Goal: Book appointment/travel/reservation

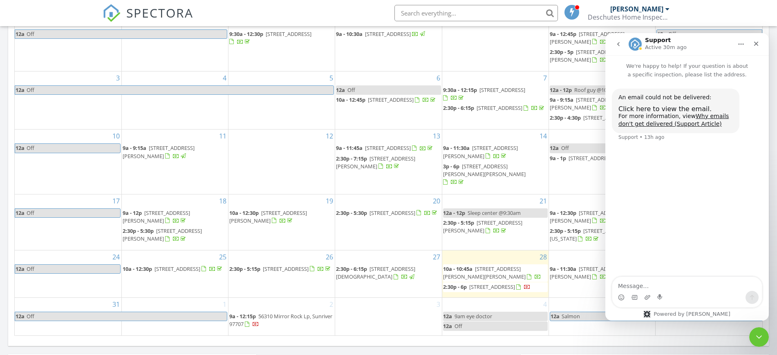
scroll to position [511, 0]
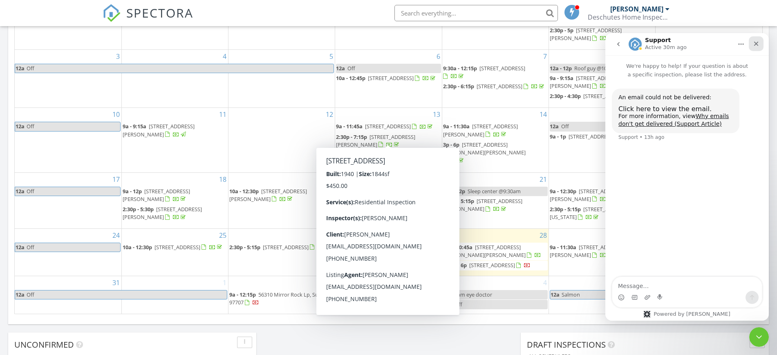
click at [758, 42] on icon "Close" at bounding box center [756, 44] width 4 height 4
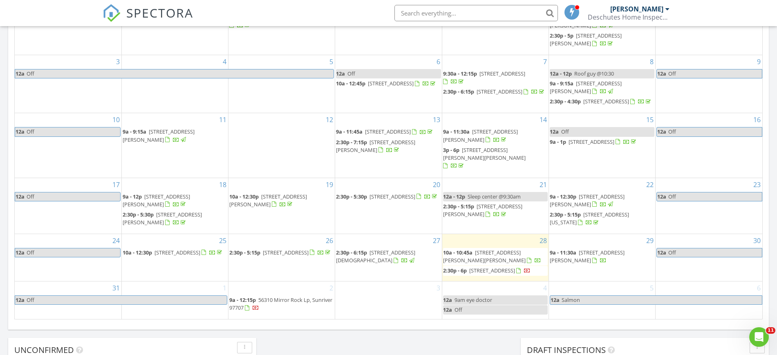
scroll to position [358, 0]
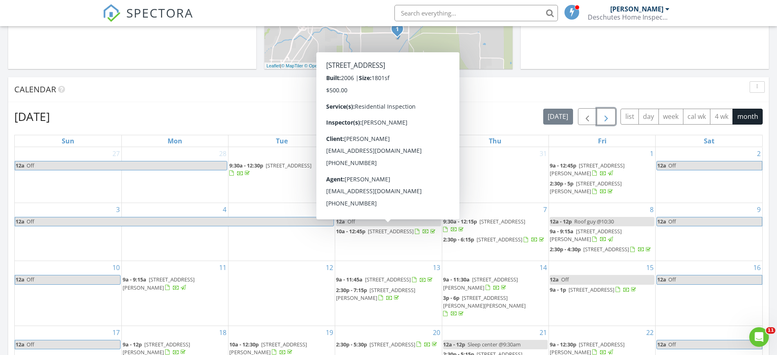
click at [613, 116] on button "button" at bounding box center [606, 116] width 19 height 17
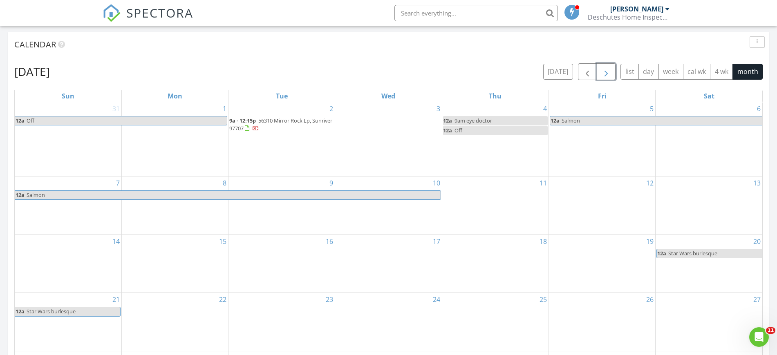
scroll to position [409, 0]
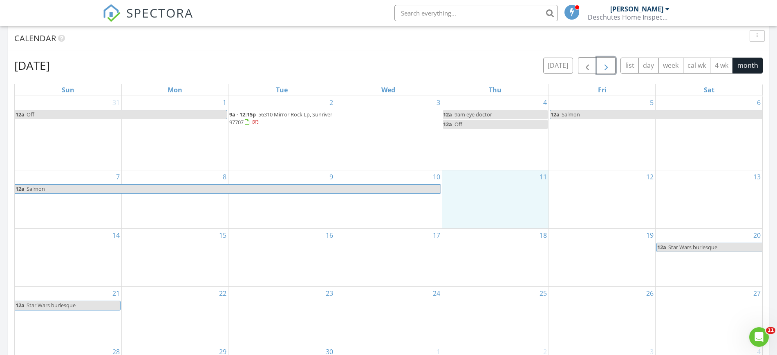
click at [485, 207] on div "11" at bounding box center [495, 199] width 106 height 58
click at [581, 153] on div "5 12a Salmon" at bounding box center [602, 133] width 106 height 74
drag, startPoint x: 499, startPoint y: 112, endPoint x: 505, endPoint y: 207, distance: 95.0
click at [505, 207] on body "SPECTORA Travis Ferrell Deschutes Home Inspection LLC. Role: Inspector Change R…" at bounding box center [388, 203] width 777 height 1225
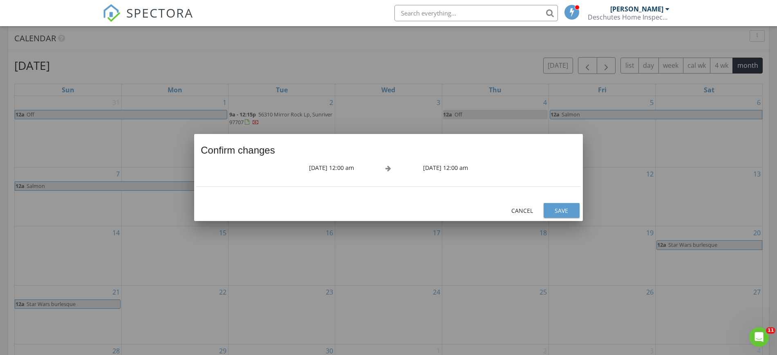
click at [561, 213] on div "Save" at bounding box center [561, 210] width 23 height 9
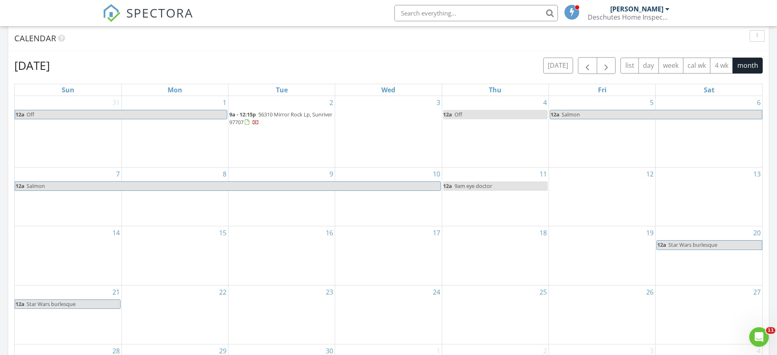
click at [483, 186] on span "9am eye doctor" at bounding box center [473, 185] width 38 height 7
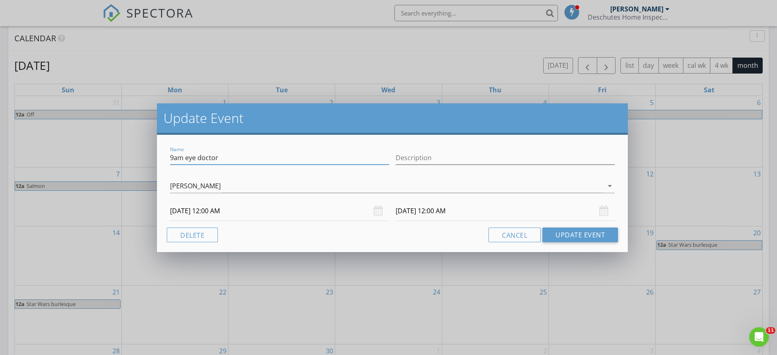
drag, startPoint x: 183, startPoint y: 156, endPoint x: 134, endPoint y: 150, distance: 49.5
click at [134, 150] on div "Update Event Name 9am eye doctor Description Travis Ferrell arrow_drop_down 09/…" at bounding box center [388, 177] width 777 height 355
type input "3:45pm eye doctor"
click at [594, 235] on button "Update Event" at bounding box center [580, 235] width 76 height 15
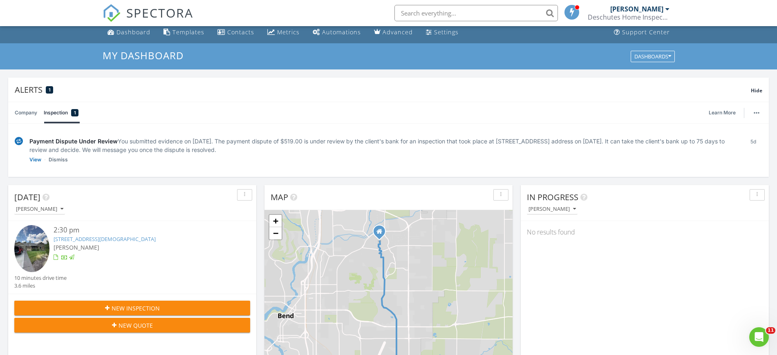
scroll to position [0, 0]
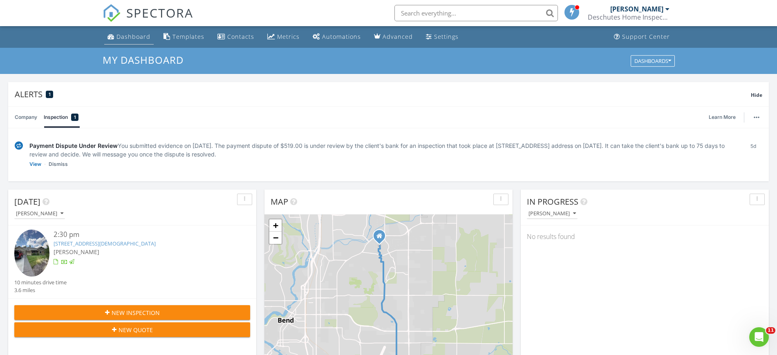
click at [126, 37] on div "Dashboard" at bounding box center [133, 37] width 34 height 8
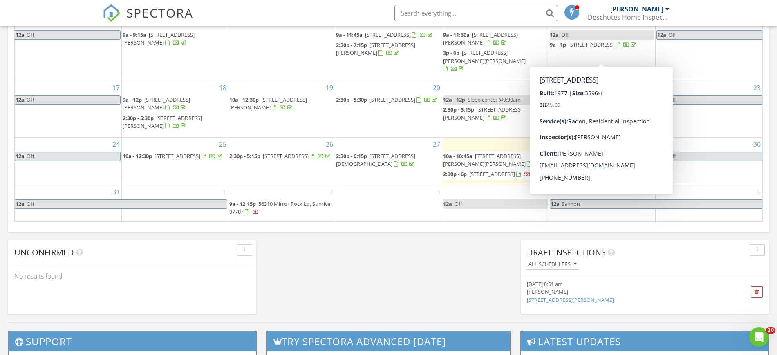
scroll to position [613, 0]
